Goal: Communication & Community: Answer question/provide support

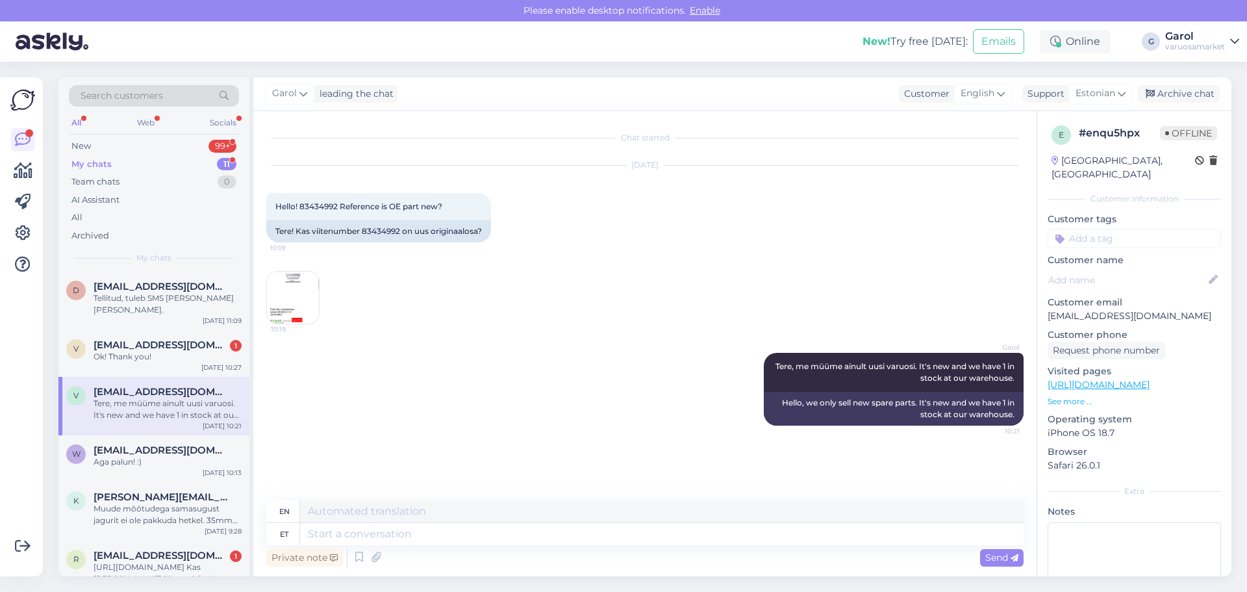
click at [188, 163] on div "My chats 11" at bounding box center [154, 164] width 170 height 18
click at [184, 149] on div "New 99+" at bounding box center [154, 146] width 170 height 18
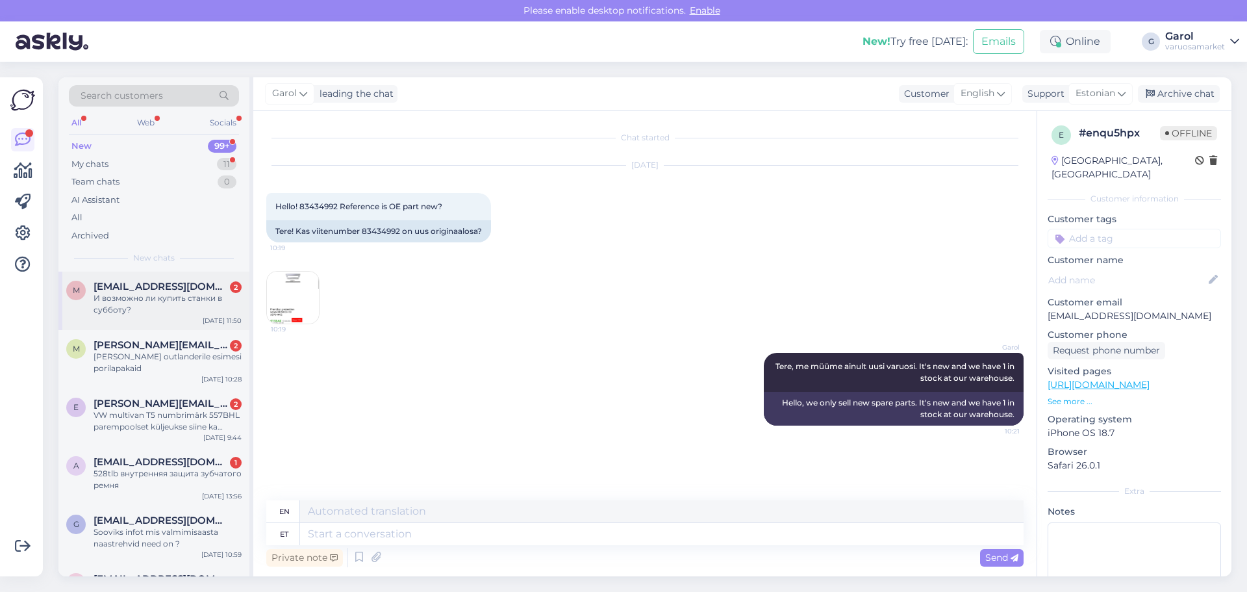
click at [155, 300] on div "И возможно ли купить станки в субботу?" at bounding box center [168, 303] width 148 height 23
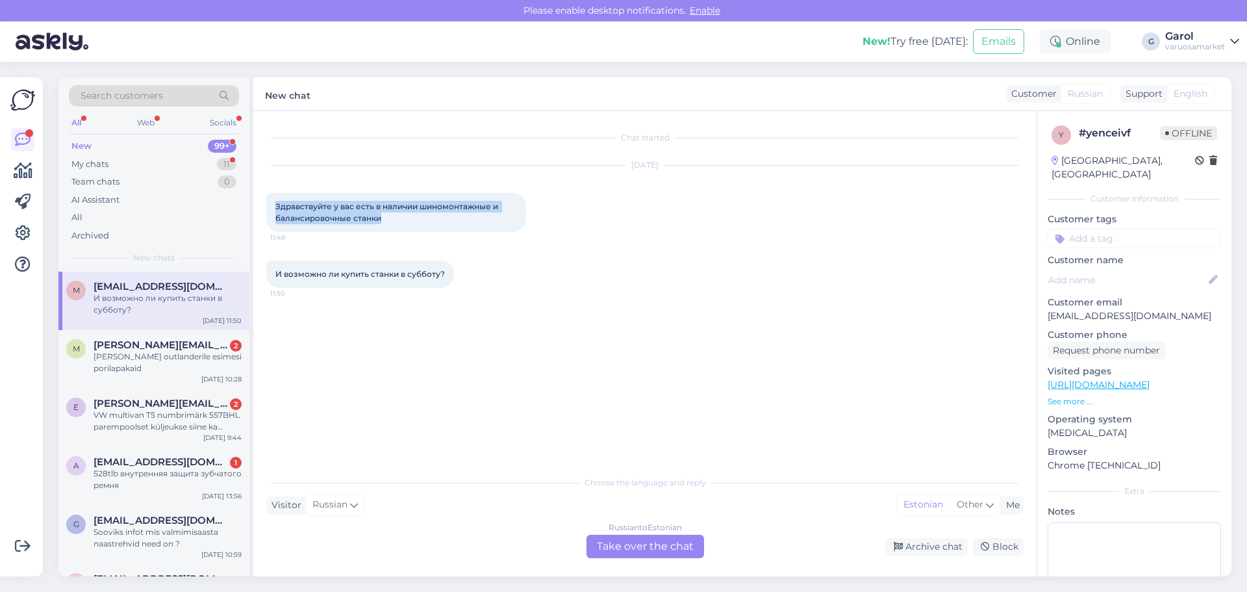
drag, startPoint x: 275, startPoint y: 207, endPoint x: 397, endPoint y: 212, distance: 121.6
click at [397, 212] on div "Здравствуйте у вас есть в наличии шиномонтажные и балансировочные станки 11:48" at bounding box center [396, 212] width 260 height 39
copy span "Здравствуйте у вас есть в наличии шиномонтажные и балансировочные станки"
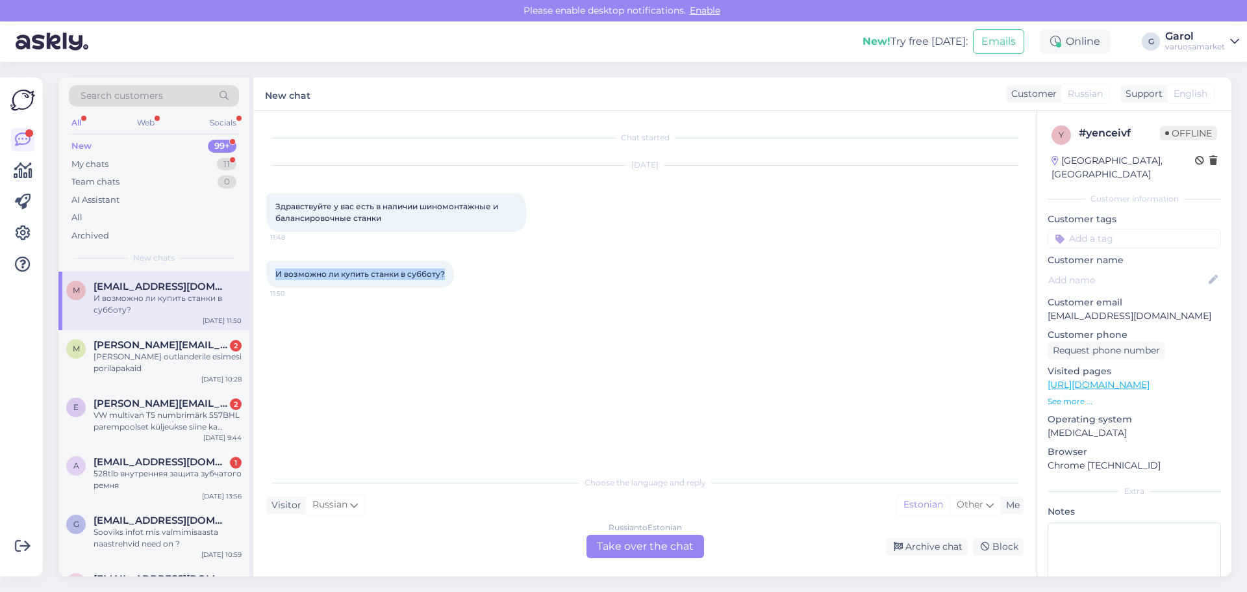
drag, startPoint x: 275, startPoint y: 275, endPoint x: 446, endPoint y: 275, distance: 170.8
click at [446, 275] on div "И возможно ли купить станки в субботу? 11:50" at bounding box center [360, 273] width 188 height 27
copy span "И возможно ли купить станки в субботу?"
click at [677, 543] on div "Russian to Estonian Take over the chat" at bounding box center [645, 545] width 118 height 23
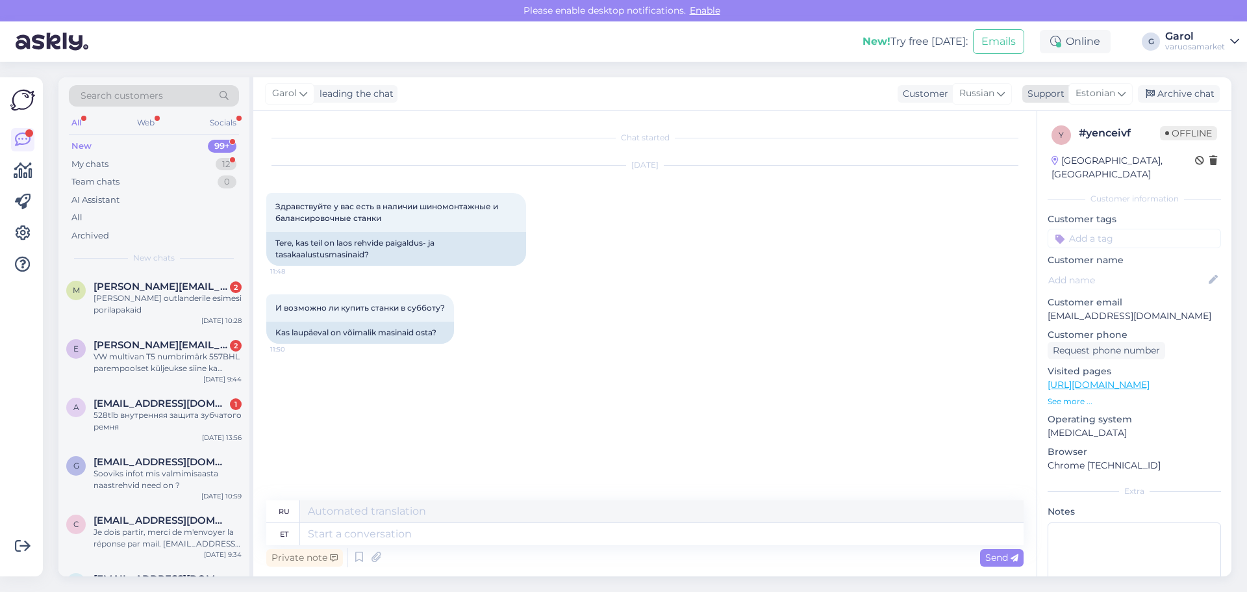
click at [1051, 100] on div "Support" at bounding box center [1043, 94] width 42 height 14
click at [1043, 123] on input "eng" at bounding box center [1077, 122] width 122 height 20
drag, startPoint x: 1043, startPoint y: 123, endPoint x: 961, endPoint y: 125, distance: 81.8
click at [961, 125] on div "Garol leading the chat Customer Russian Support Estonian eng English Archive ch…" at bounding box center [742, 326] width 978 height 499
click at [1059, 97] on div "Support" at bounding box center [1043, 94] width 42 height 14
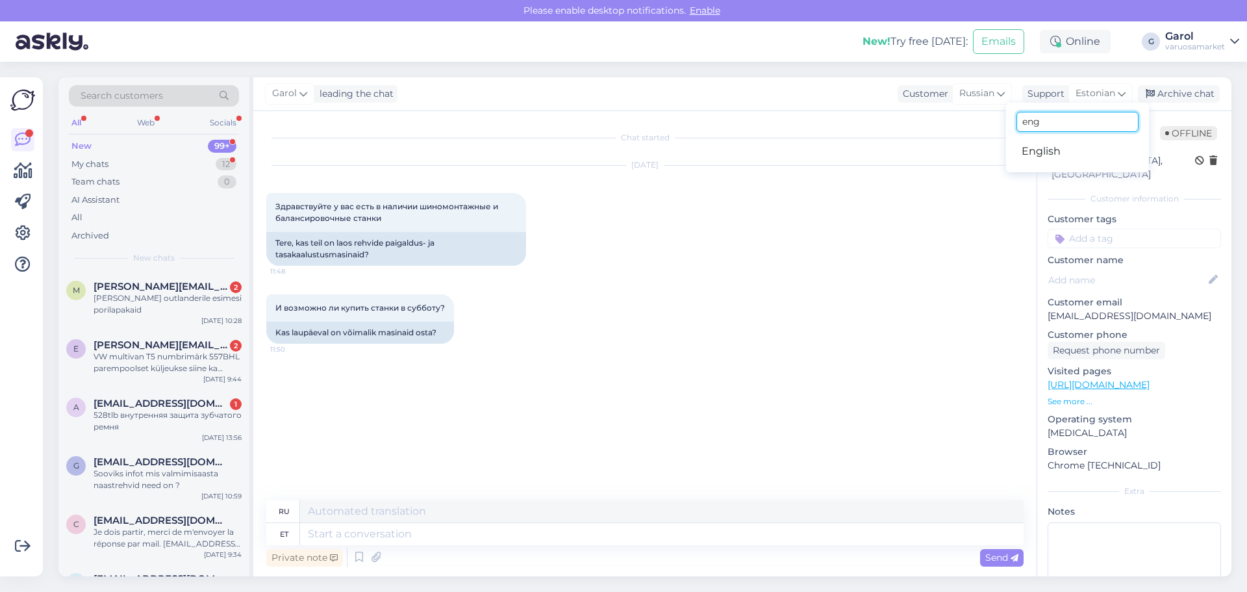
click at [1044, 119] on input "eng" at bounding box center [1077, 122] width 122 height 20
drag, startPoint x: 1014, startPoint y: 117, endPoint x: 986, endPoint y: 116, distance: 27.9
click at [987, 116] on div "Garol leading the chat Customer Russian Support Estonian engr No matches Archiv…" at bounding box center [742, 326] width 978 height 499
click at [1063, 92] on div "Support" at bounding box center [1043, 94] width 42 height 14
click at [1056, 122] on input "engr" at bounding box center [1077, 122] width 122 height 20
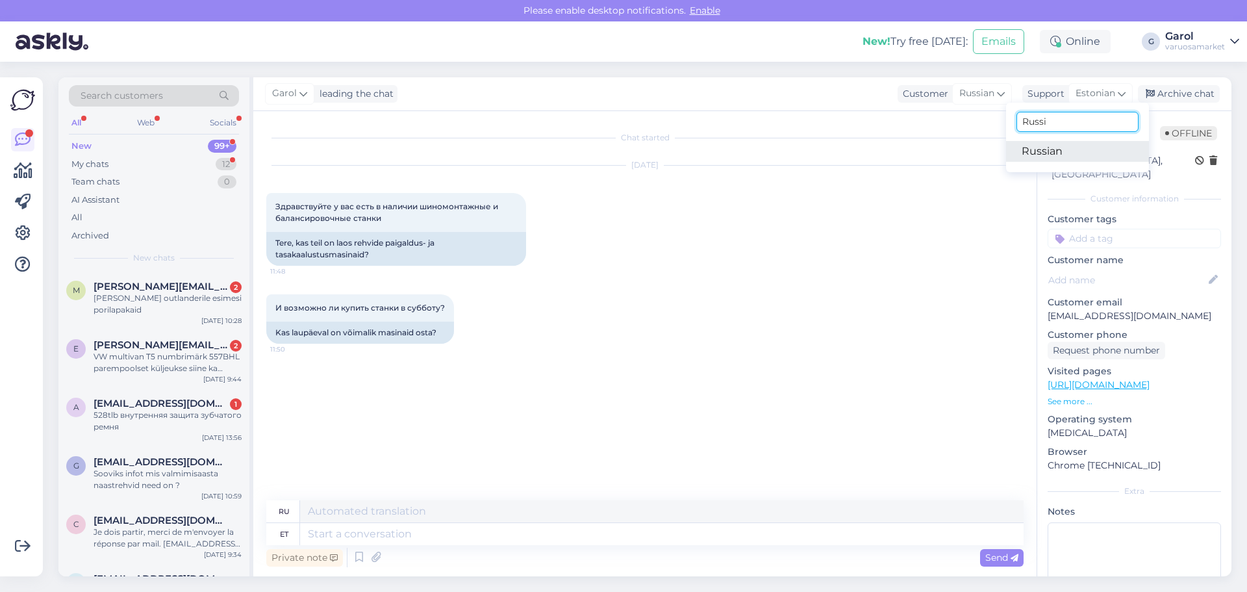
type input "Russi"
click at [1050, 145] on link "Russian" at bounding box center [1077, 151] width 143 height 21
click at [549, 531] on textarea at bounding box center [644, 531] width 757 height 27
paste textarea "Здравствуйте. Похоже, сейчас в наличии нет машин. Их нужно заказывать, и, скоре…"
type textarea "Здравствуйте. Похоже, сейчас в наличии нет машин. Их нужно заказывать, и, скоре…"
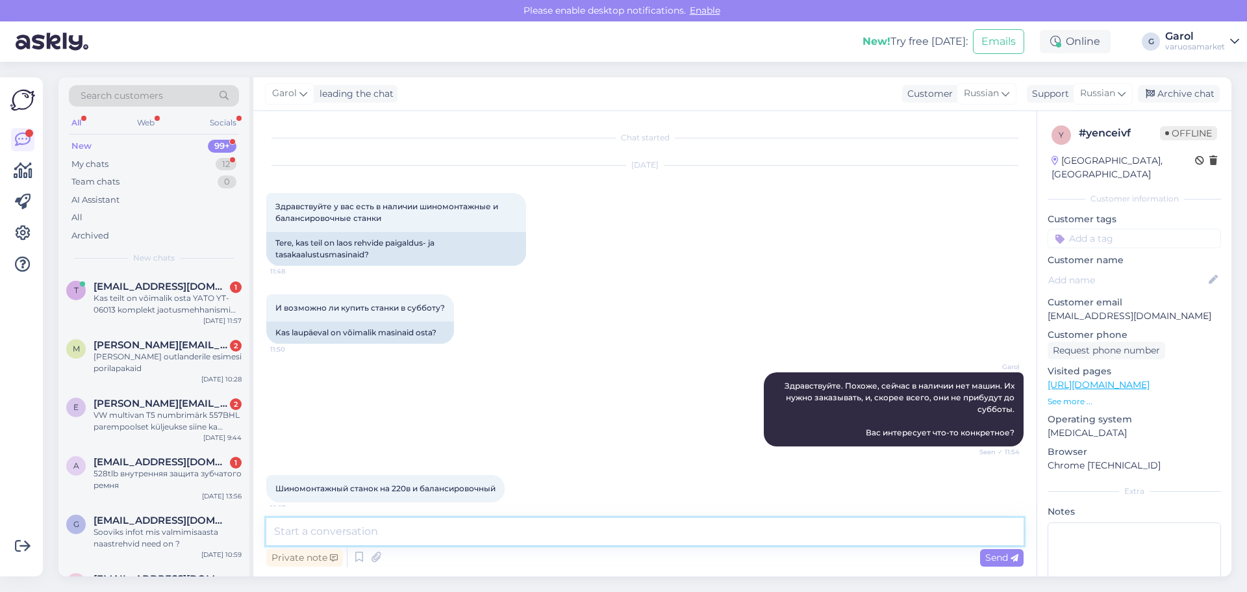
scroll to position [10, 0]
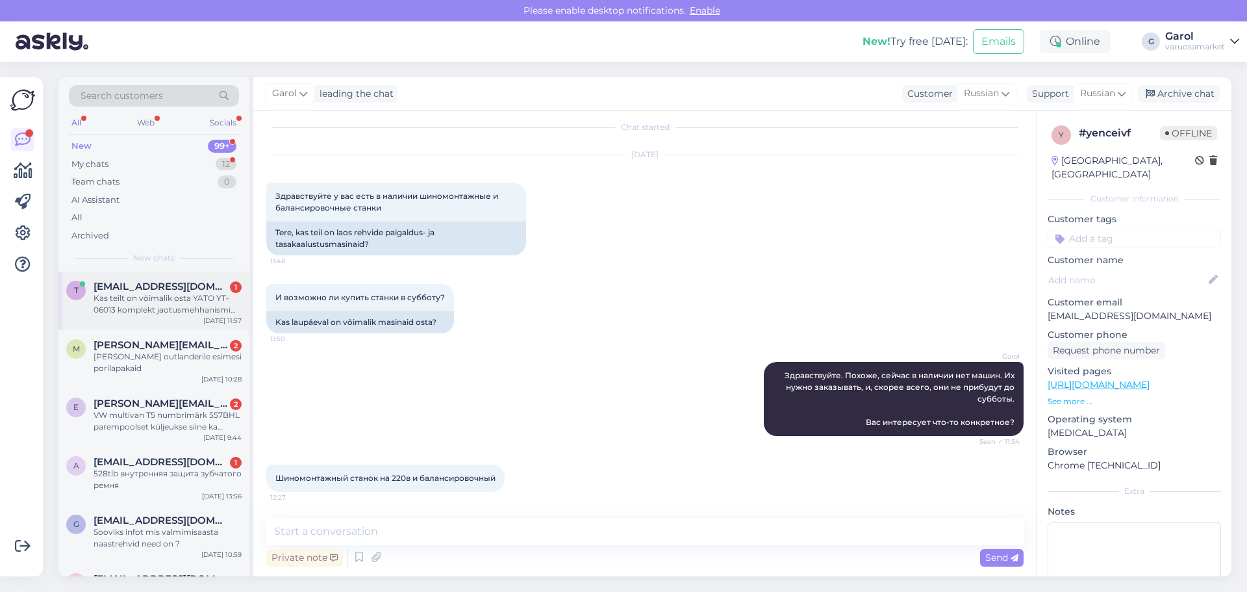
click at [151, 282] on span "[EMAIL_ADDRESS][DOMAIN_NAME]" at bounding box center [161, 287] width 135 height 12
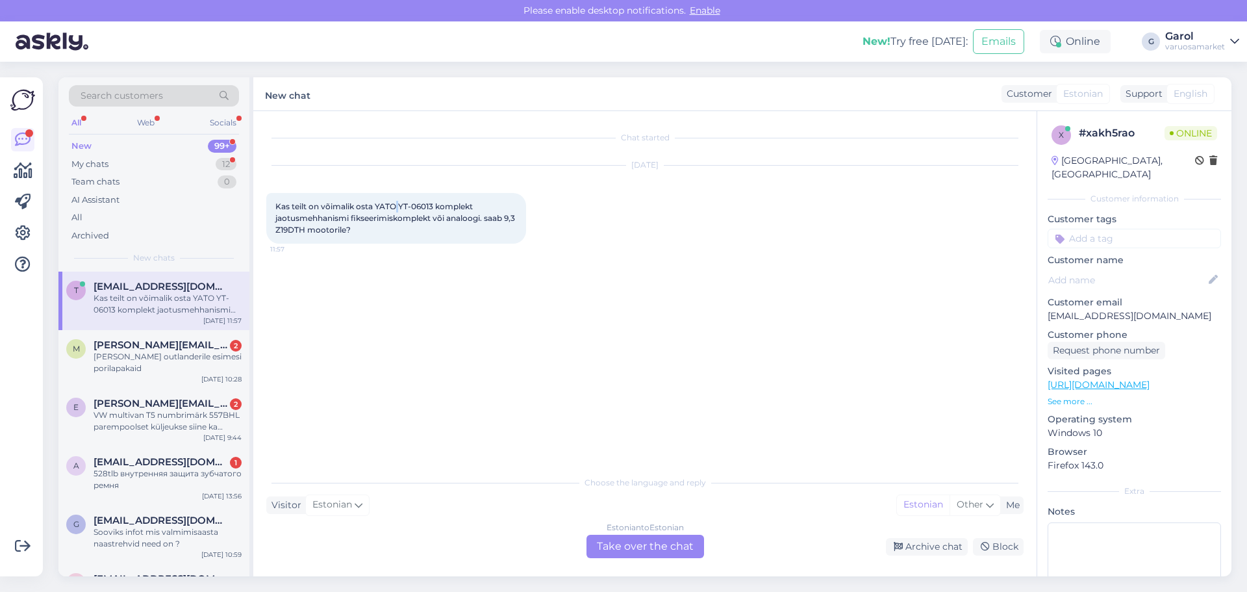
click at [399, 205] on span "Kas teilt on võimalik osta YATO YT-06013 komplekt jaotusmehhanismi fikseerimisk…" at bounding box center [396, 217] width 242 height 33
click at [408, 205] on span "Kas teilt on võimalik osta YATO YT-06013 komplekt jaotusmehhanismi fikseerimisk…" at bounding box center [396, 217] width 242 height 33
click at [401, 207] on span "Kas teilt on võimalik osta YATO YT-06013 komplekt jaotusmehhanismi fikseerimisk…" at bounding box center [396, 217] width 242 height 33
drag, startPoint x: 398, startPoint y: 207, endPoint x: 433, endPoint y: 205, distance: 35.1
click at [433, 205] on span "Kas teilt on võimalik osta YATO YT-06013 komplekt jaotusmehhanismi fikseerimisk…" at bounding box center [396, 217] width 242 height 33
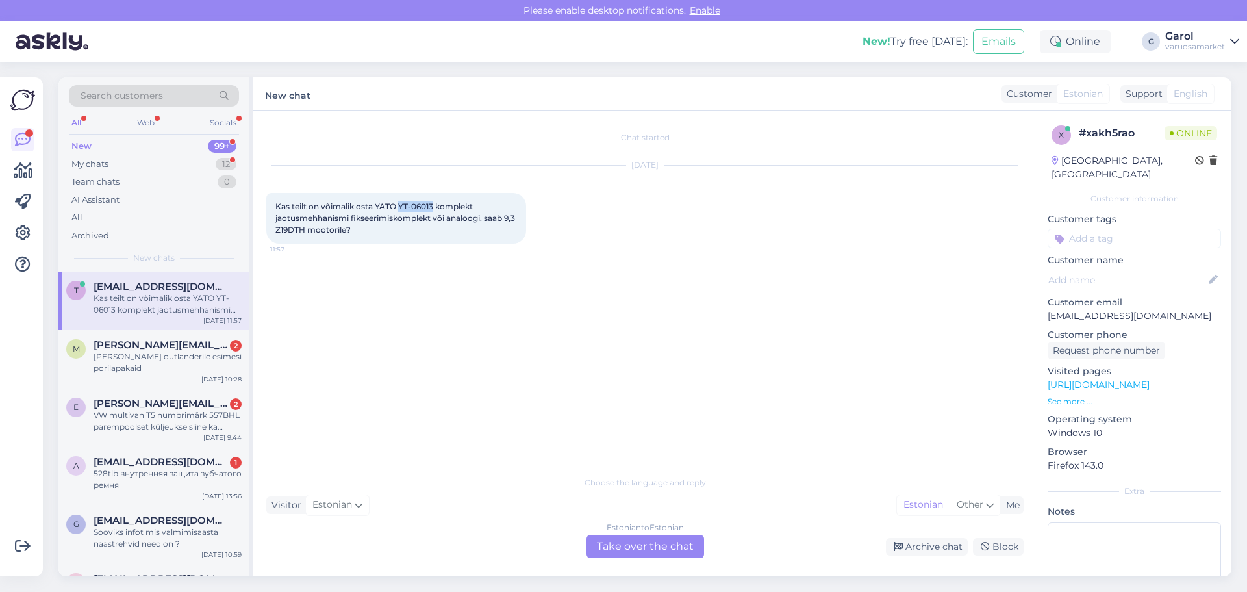
copy span "YT-06013"
click at [619, 547] on div "Estonian to Estonian Take over the chat" at bounding box center [645, 545] width 118 height 23
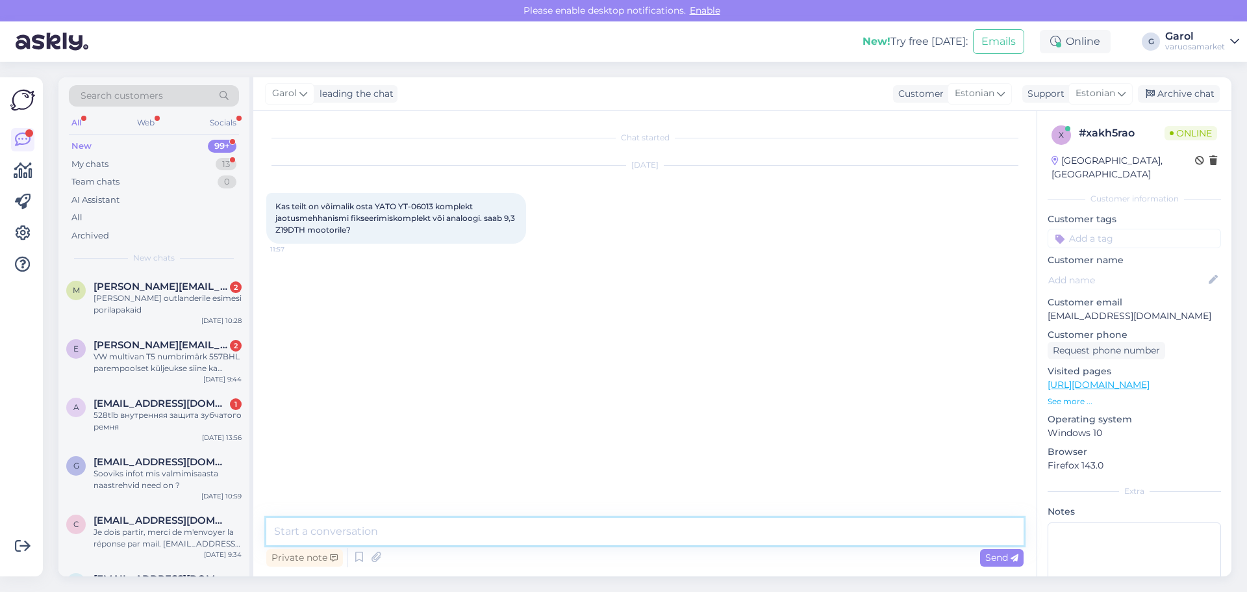
click at [557, 523] on textarea at bounding box center [644, 531] width 757 height 27
type textarea "Tere, saab tellida antud YATO komplekti."
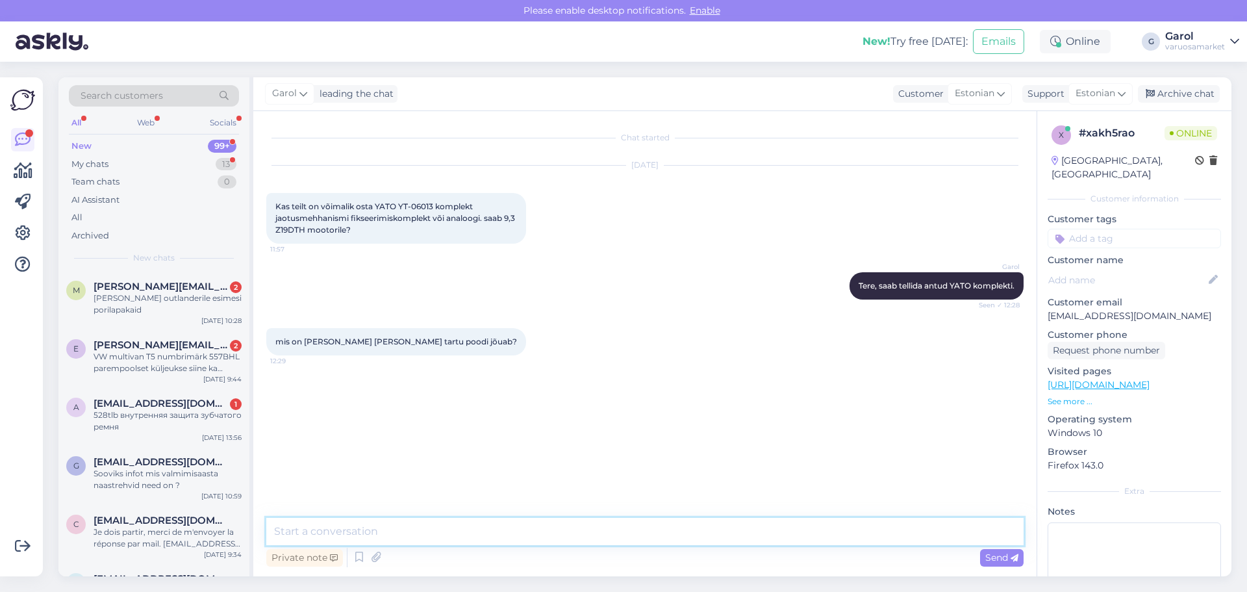
click at [496, 536] on textarea at bounding box center [644, 531] width 757 height 27
click at [590, 532] on textarea "Homme hommikul saabuks kauplusesse [PERSON_NAME] oleks" at bounding box center [644, 531] width 757 height 27
type textarea "Homme hommikul saabuks kauplusesse [PERSON_NAME] oleks 13,50"
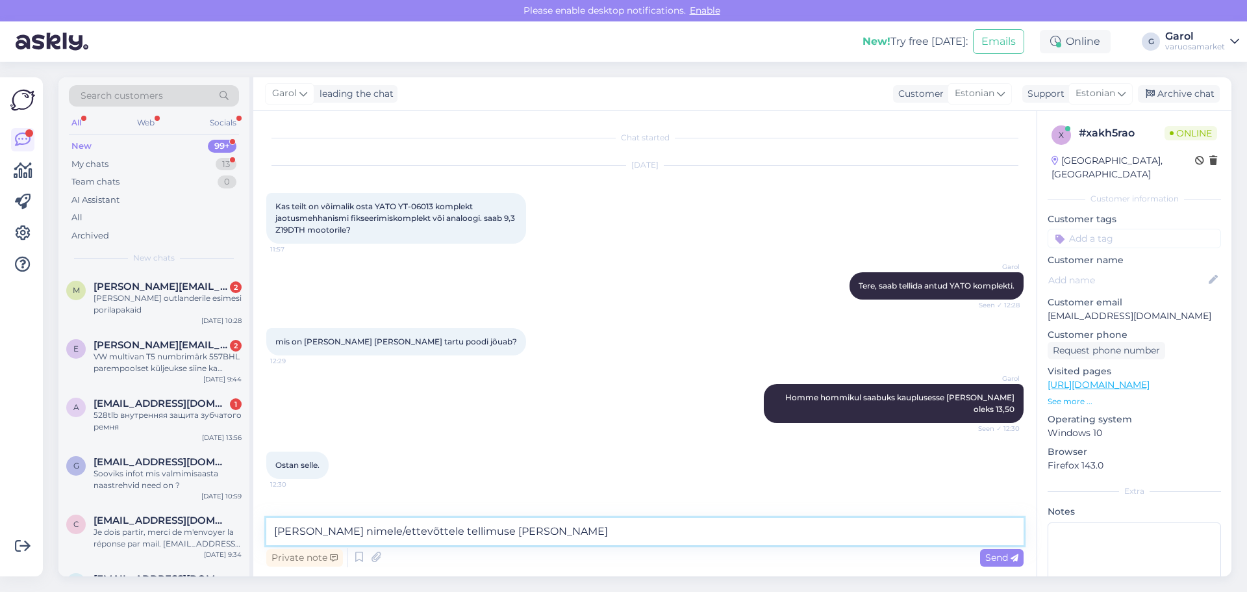
type textarea "[PERSON_NAME] nimele/ettevõttele tellimuse [PERSON_NAME]?"
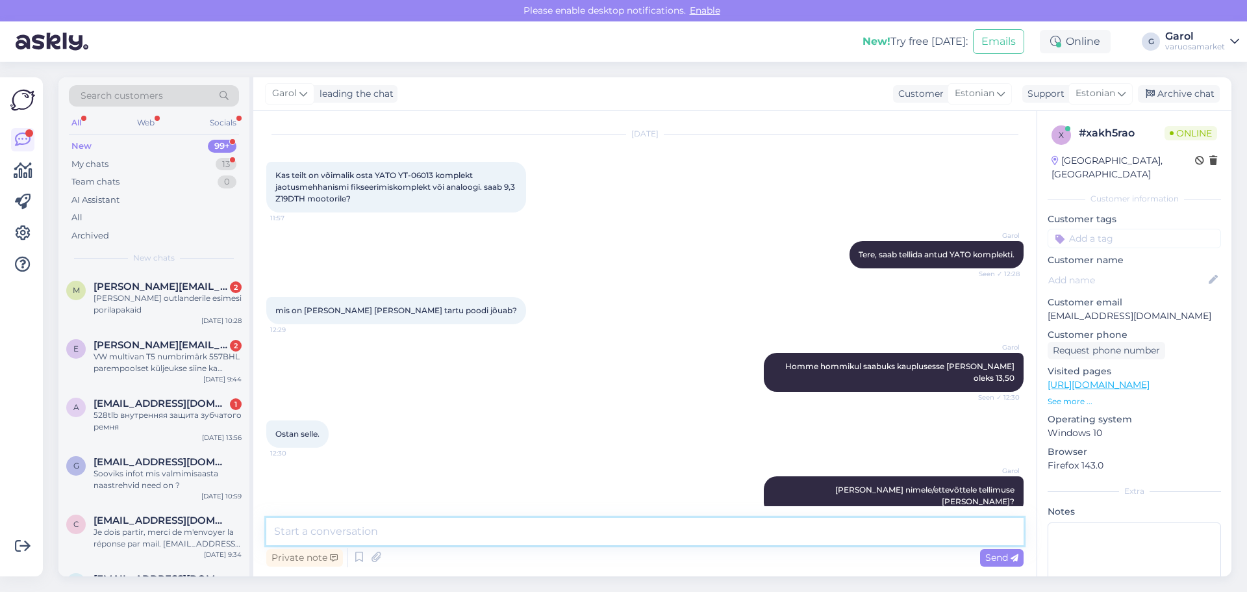
scroll to position [99, 0]
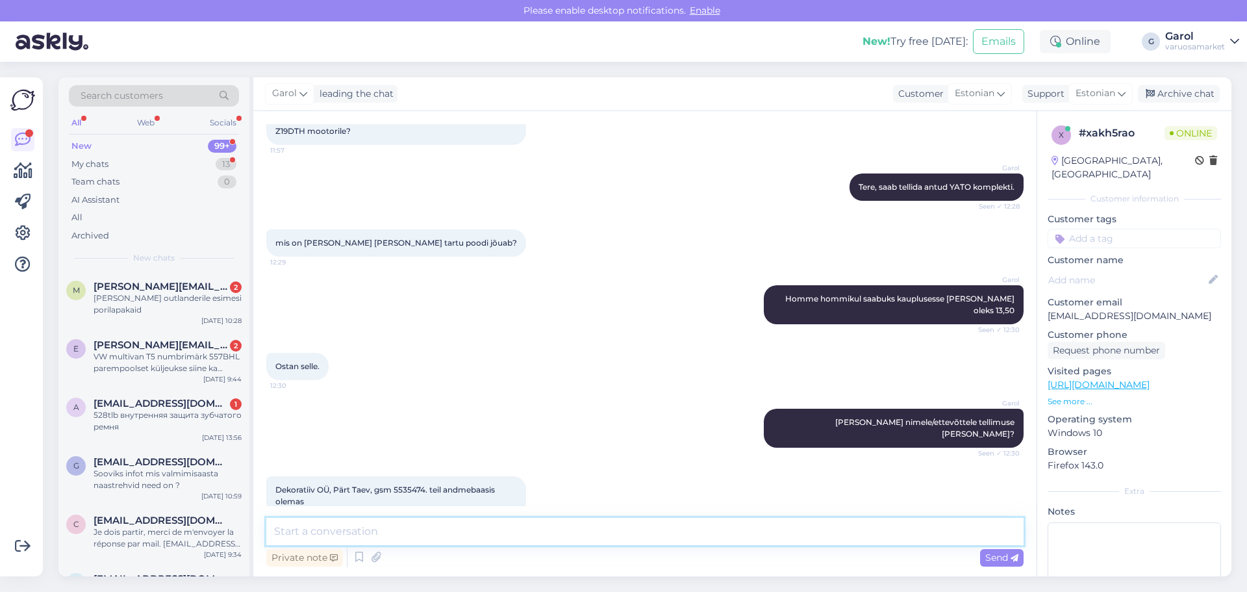
click at [474, 529] on textarea at bounding box center [644, 531] width 757 height 27
type textarea "Tellitud, tuleb SMS [PERSON_NAME] [PERSON_NAME]. [PERSON_NAME] päeva!"
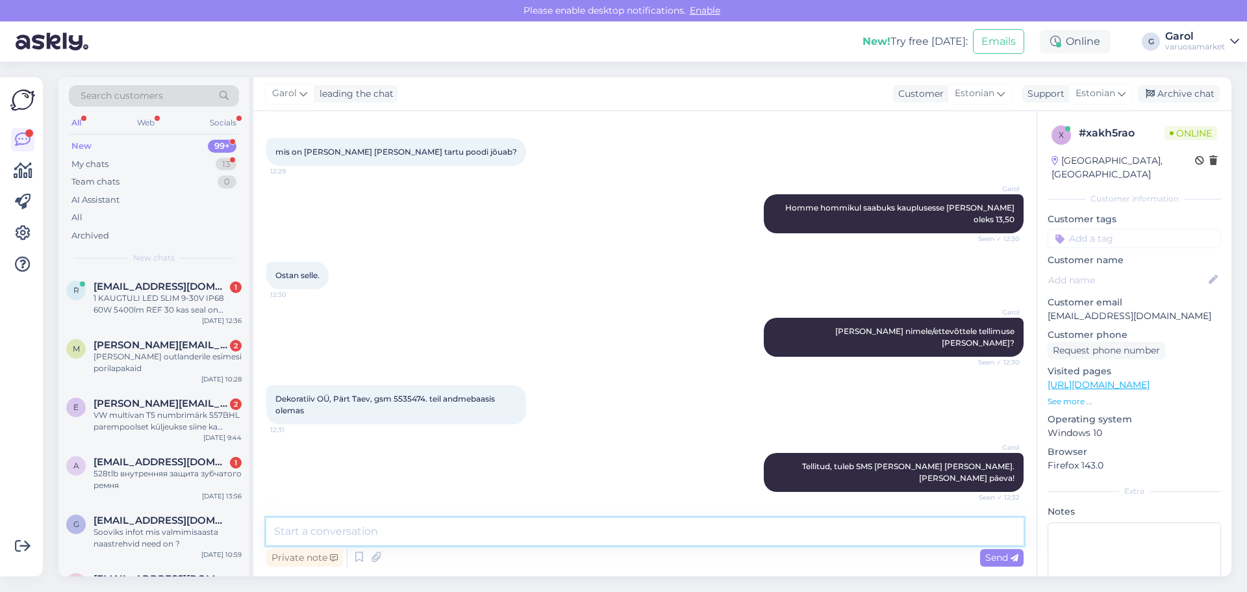
scroll to position [210, 0]
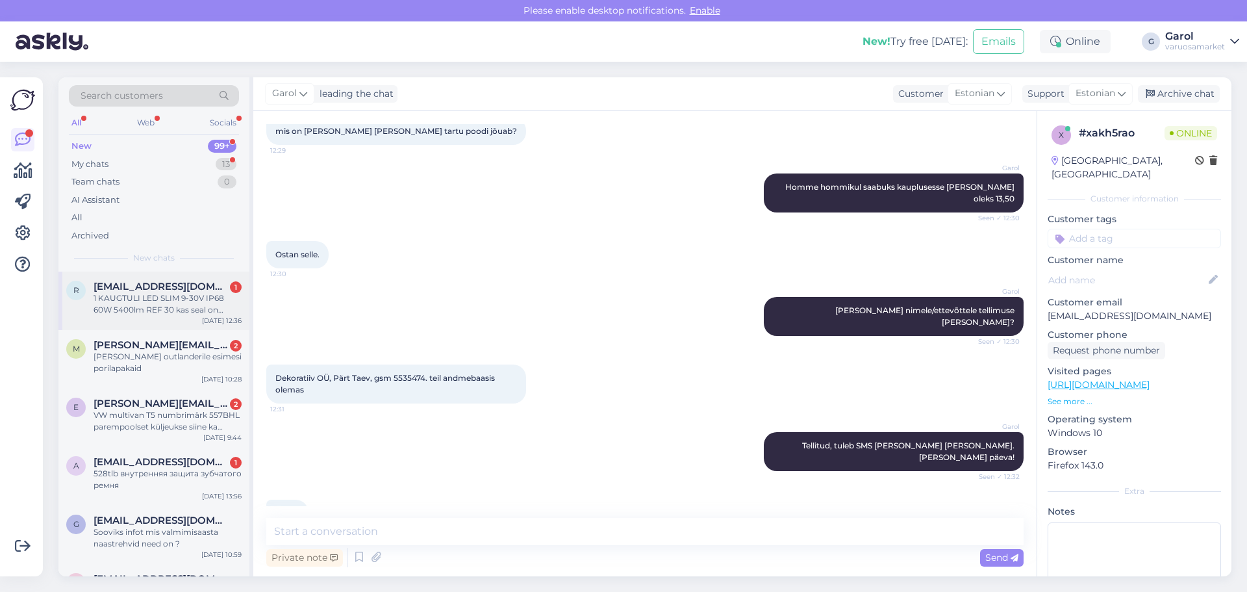
click at [158, 296] on div "1 KAUGTULI LED SLIM 9-30V IP68 60W 5400lm REF 30 kas seal on juhtmed [PERSON_NA…" at bounding box center [168, 303] width 148 height 23
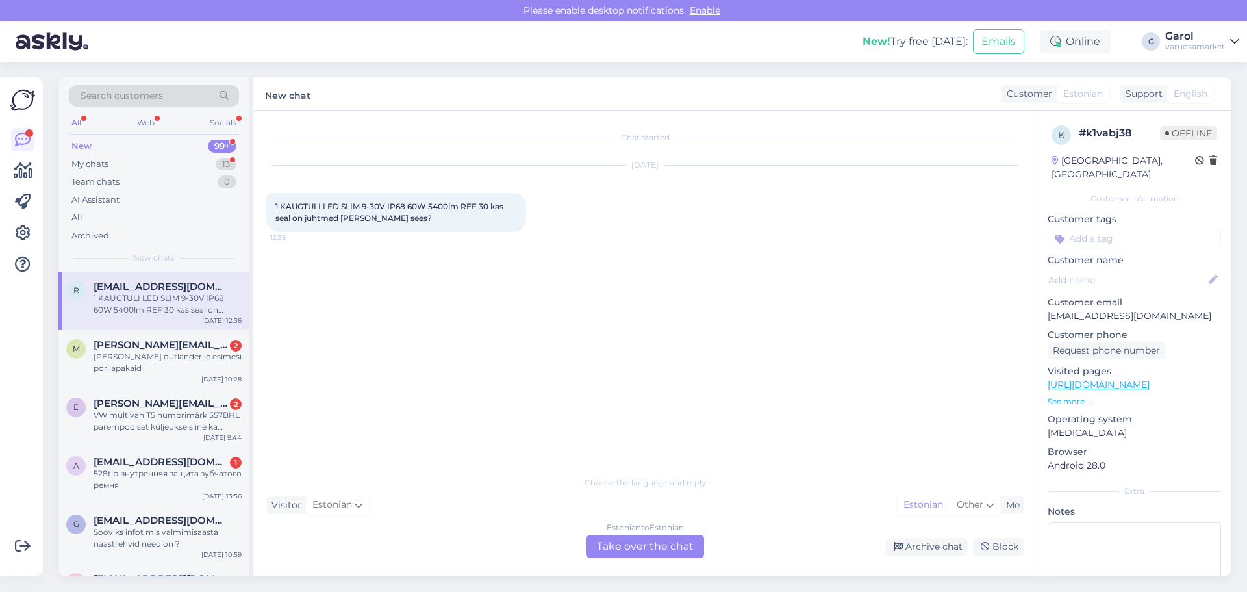
click at [1075, 395] on p "See more ..." at bounding box center [1134, 401] width 173 height 12
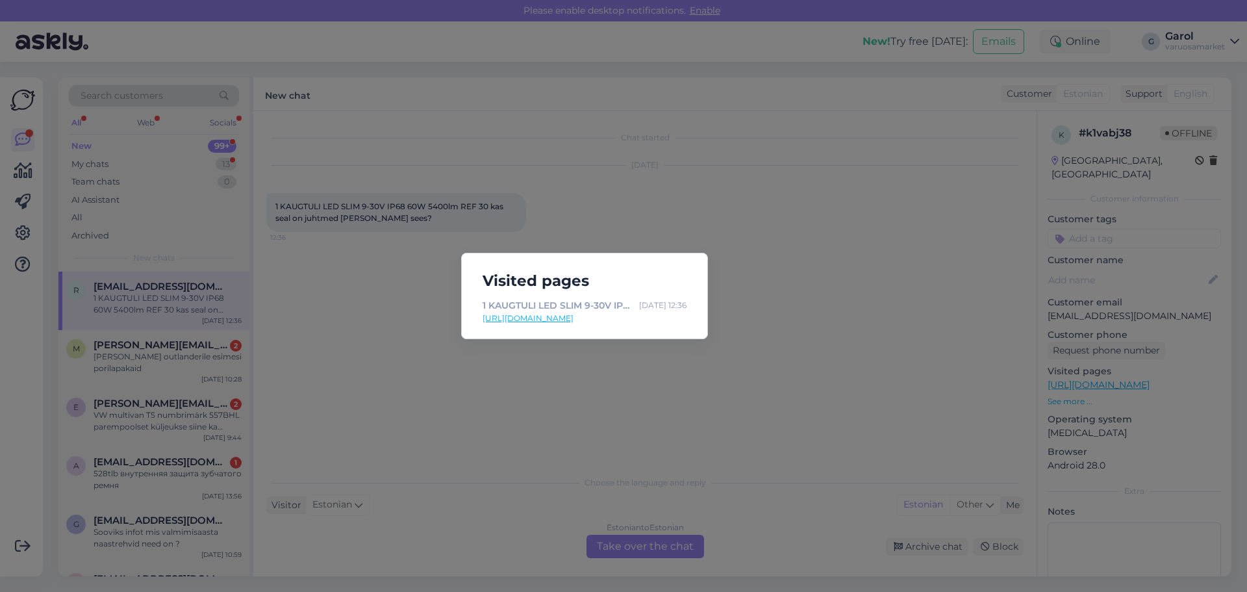
click at [641, 317] on link "[URL][DOMAIN_NAME]" at bounding box center [585, 318] width 204 height 12
click at [605, 383] on div "Visited pages 1 KAUGTULI LED SLIM 9-30V IP68 60W 5400lm REF 30 [DATE] 12:36 [UR…" at bounding box center [623, 296] width 1247 height 592
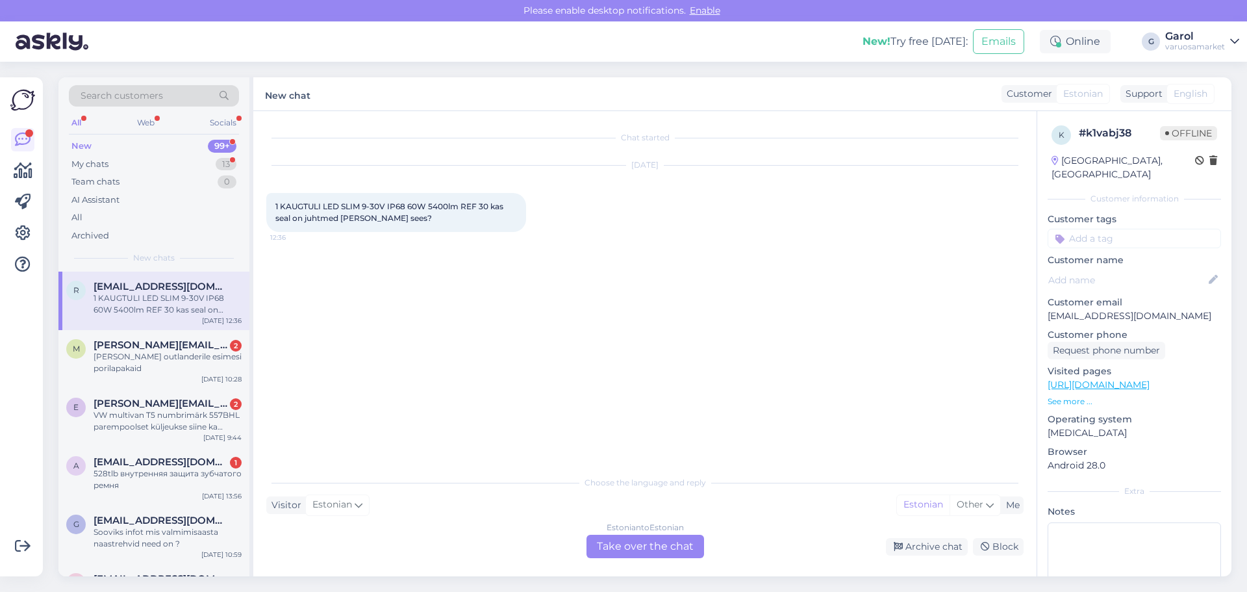
click at [635, 546] on div "Estonian to Estonian Take over the chat" at bounding box center [645, 545] width 118 height 23
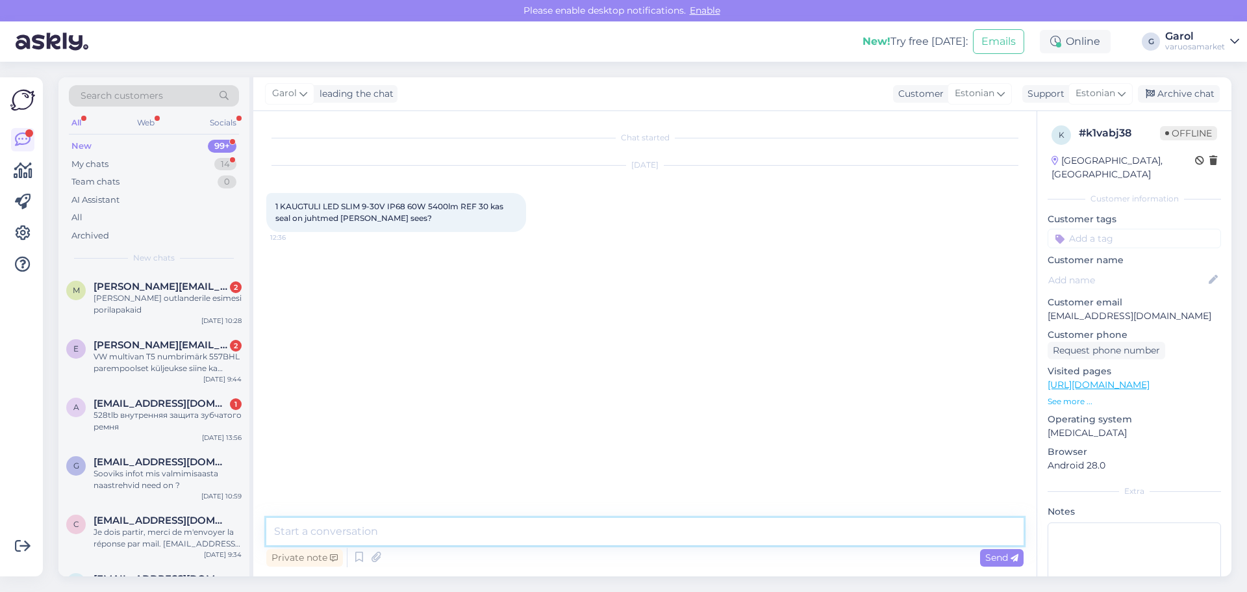
click at [616, 528] on textarea at bounding box center [644, 531] width 757 height 27
type textarea "Tere, juhtme komplekt tuleks eraldi juurde soetada."
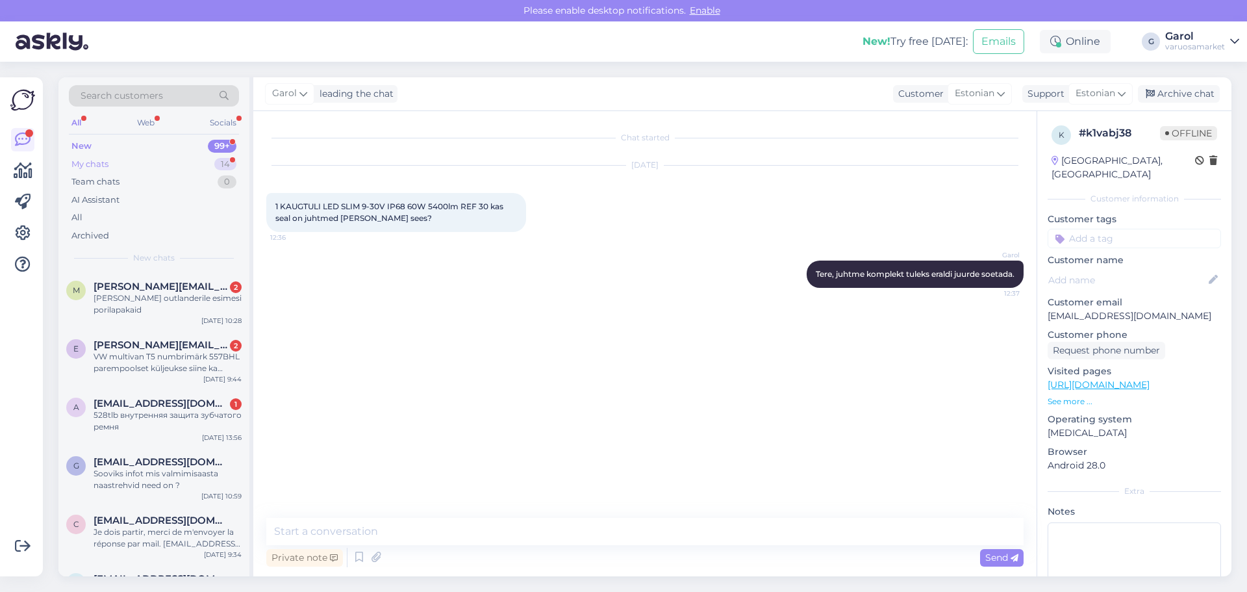
click at [188, 160] on div "My chats 14" at bounding box center [154, 164] width 170 height 18
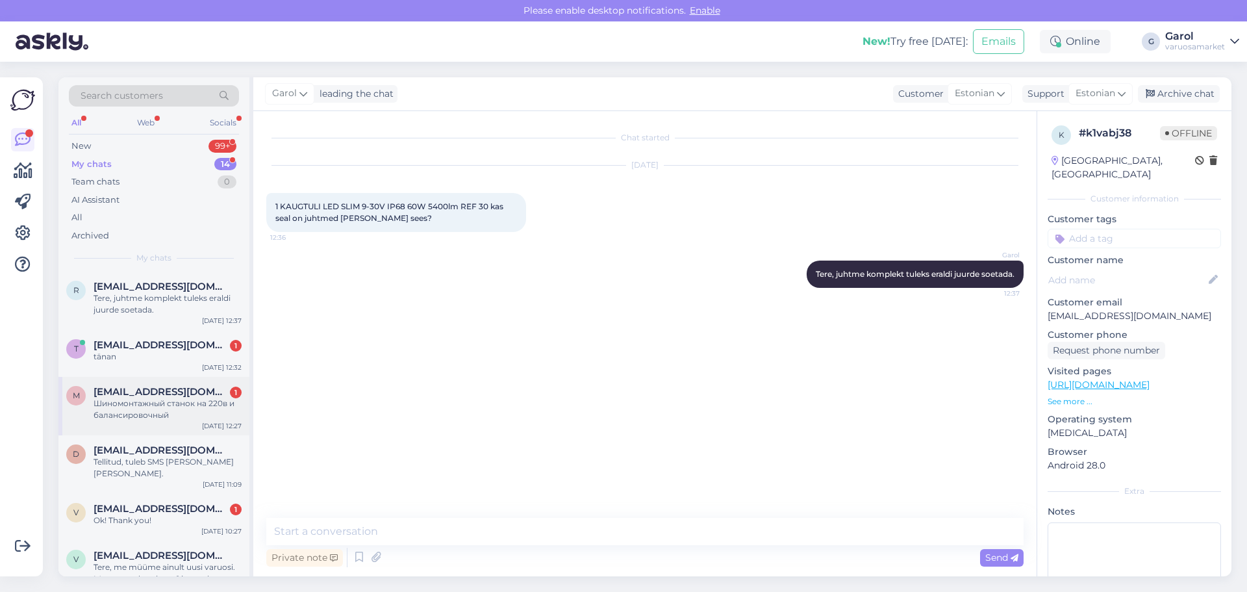
click at [182, 398] on div "Шиномонтажный станок на 220в и балансировочный" at bounding box center [168, 408] width 148 height 23
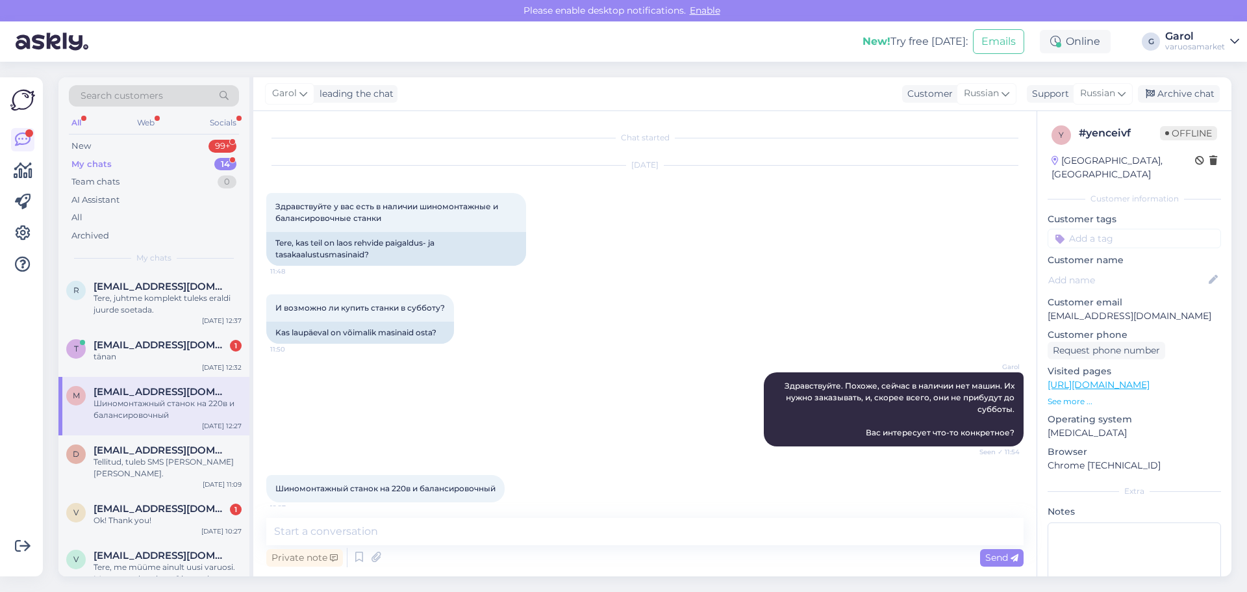
scroll to position [10, 0]
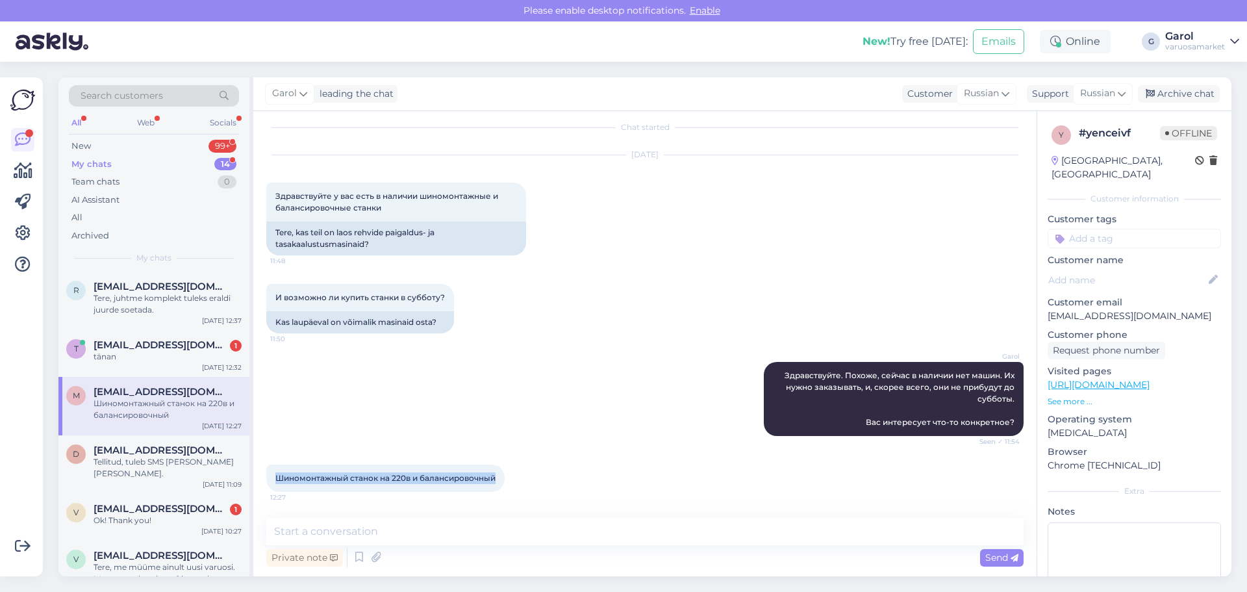
drag, startPoint x: 277, startPoint y: 477, endPoint x: 503, endPoint y: 479, distance: 226.0
click at [503, 479] on div "Шиномонтажный станок на 220в и балансировочный 12:27" at bounding box center [385, 477] width 238 height 27
copy span "Шиномонтажный станок на 220в и балансировочный"
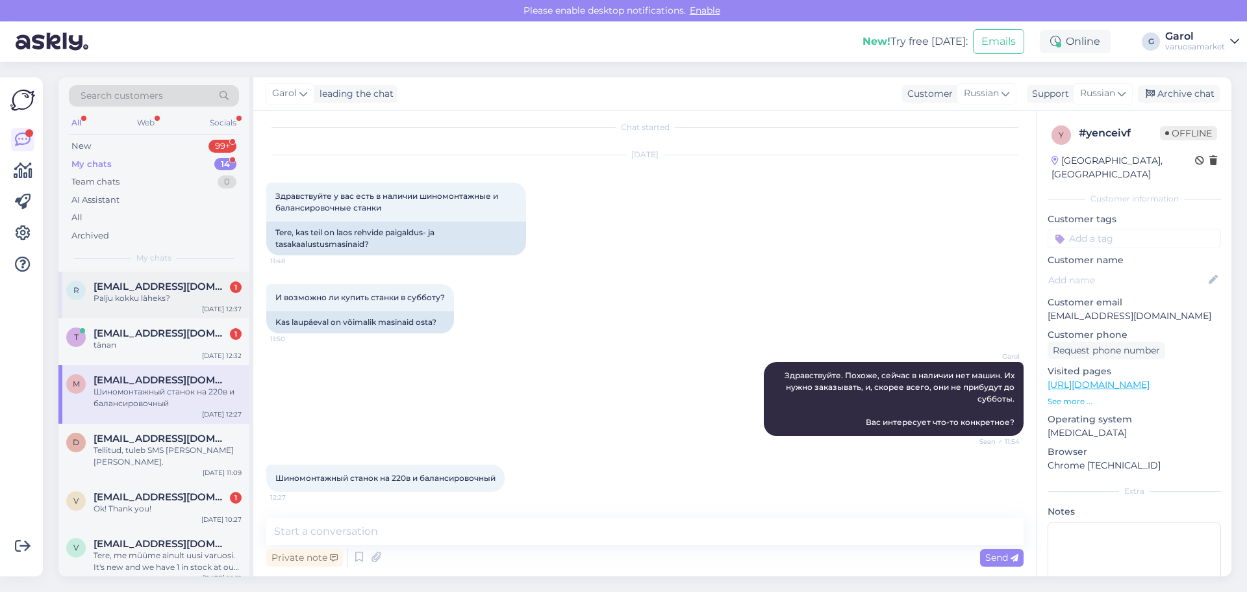
click at [153, 297] on div "Palju kokku läheks?" at bounding box center [168, 298] width 148 height 12
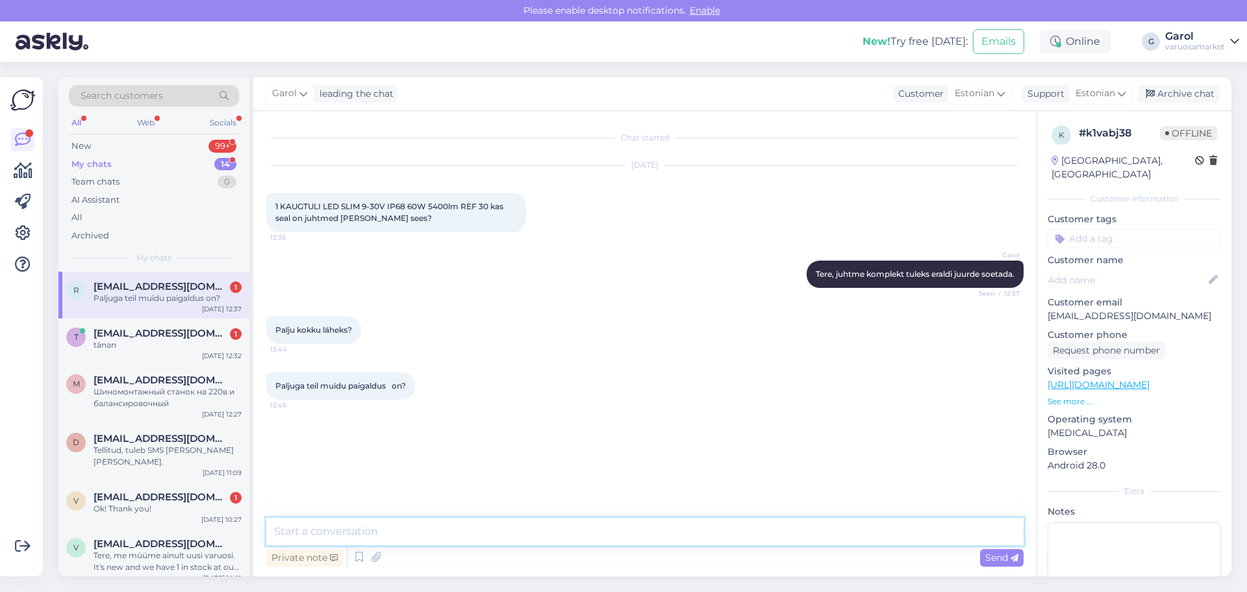
click at [389, 529] on textarea at bounding box center [644, 531] width 757 height 27
type textarea "Paigaldusi oleme teinud, aga seda peaks eelnevalt küsima töökoja [PERSON_NAME] …"
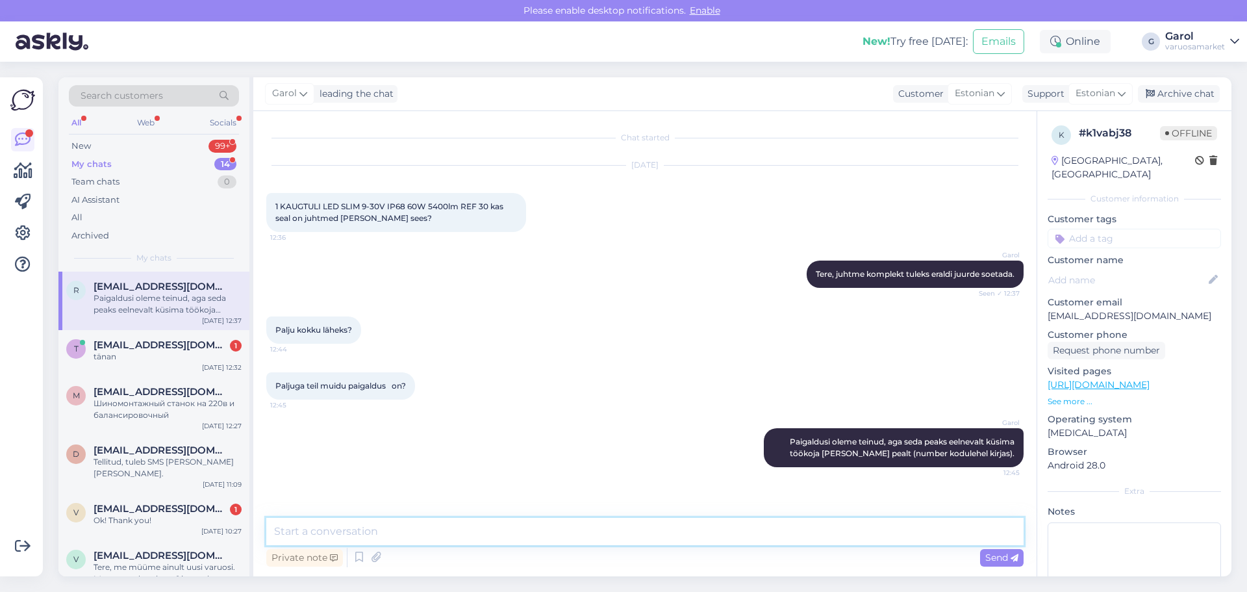
click at [621, 523] on textarea at bounding box center [644, 531] width 757 height 27
paste textarea "[URL][DOMAIN_NAME]"
type textarea "[URL][DOMAIN_NAME]"
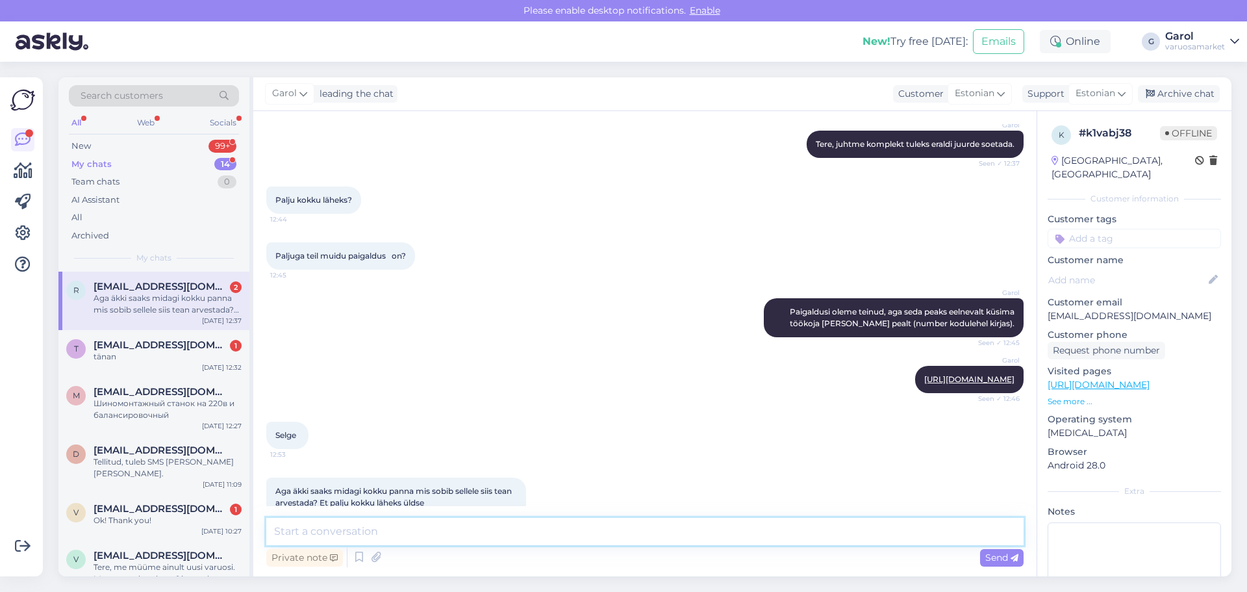
scroll to position [155, 0]
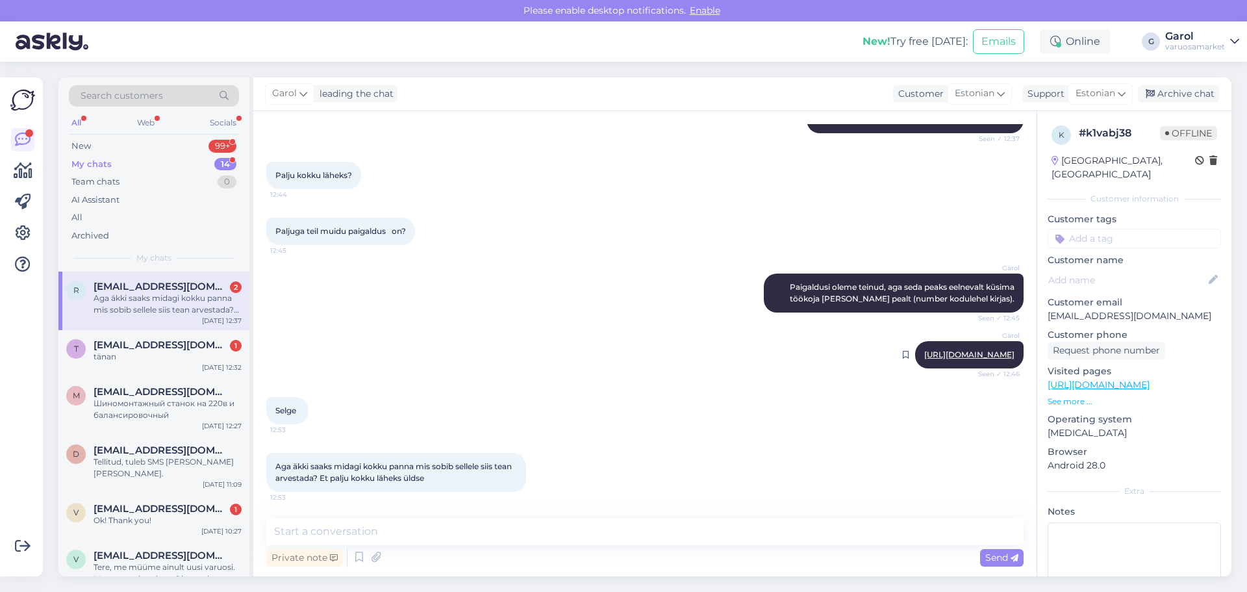
click at [924, 354] on link "[URL][DOMAIN_NAME]" at bounding box center [969, 354] width 90 height 10
